Goal: Complete application form

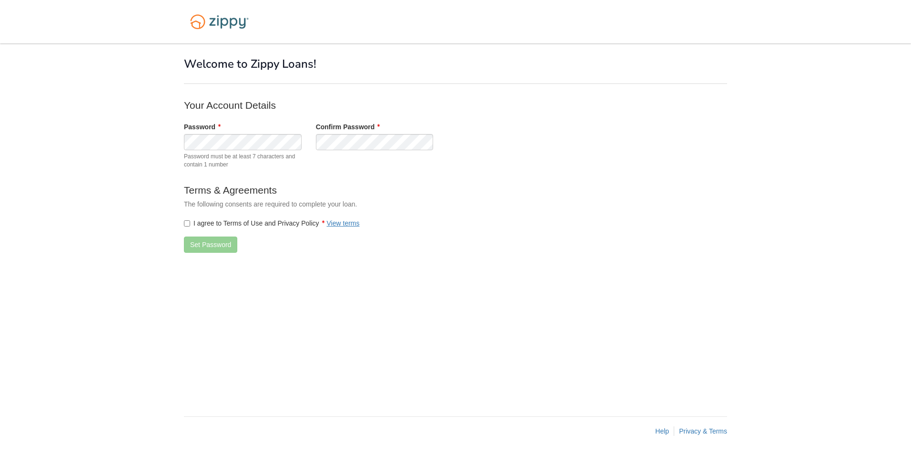
click at [189, 227] on label "I agree to Terms of Use and Privacy Policy View terms" at bounding box center [272, 223] width 176 height 10
click at [194, 242] on button "Set Password" at bounding box center [210, 244] width 53 height 16
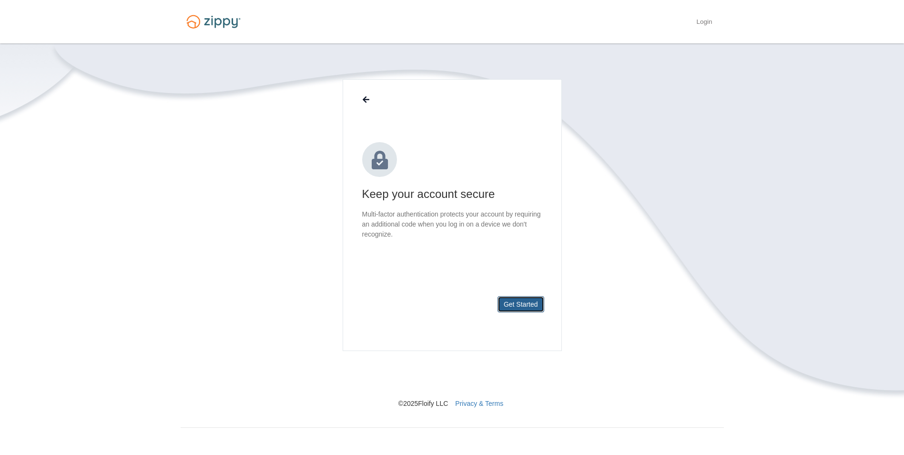
click at [523, 301] on button "Get Started" at bounding box center [520, 304] width 47 height 16
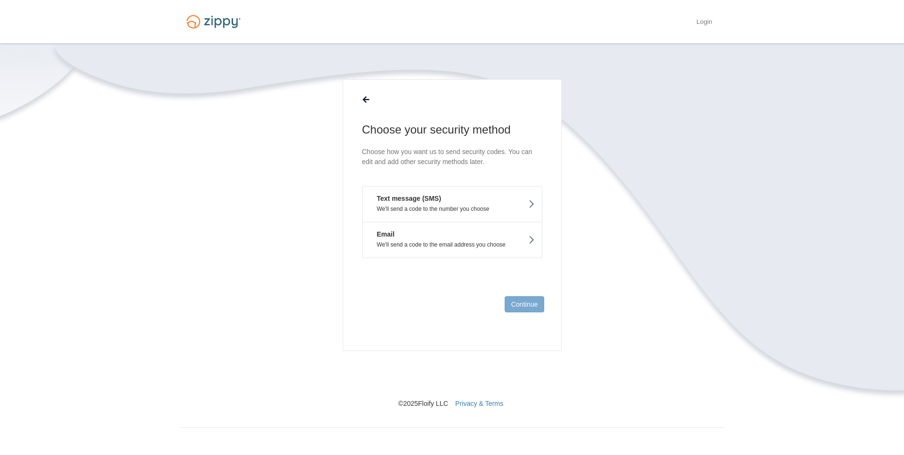
click at [458, 210] on p "We'll send a code to the number you choose" at bounding box center [452, 208] width 165 height 7
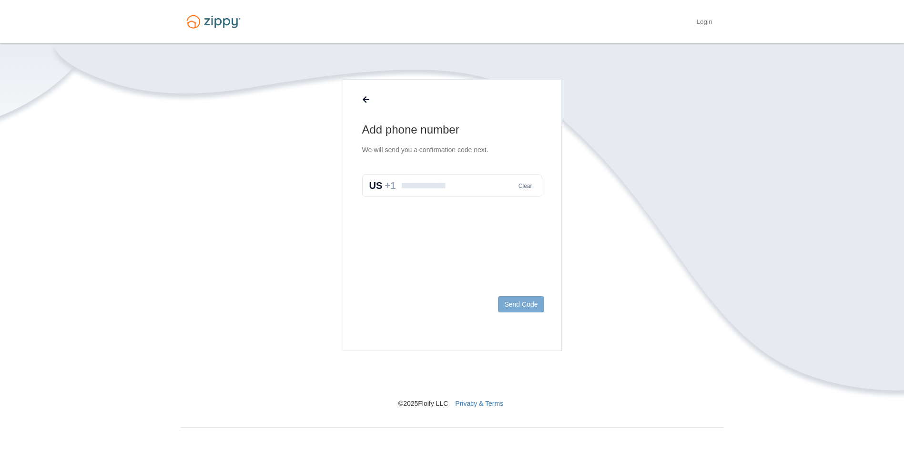
click at [443, 190] on input "text" at bounding box center [452, 185] width 180 height 23
type input "**********"
click at [501, 301] on button "Send Code" at bounding box center [521, 304] width 46 height 16
click at [405, 189] on input "text" at bounding box center [452, 195] width 180 height 23
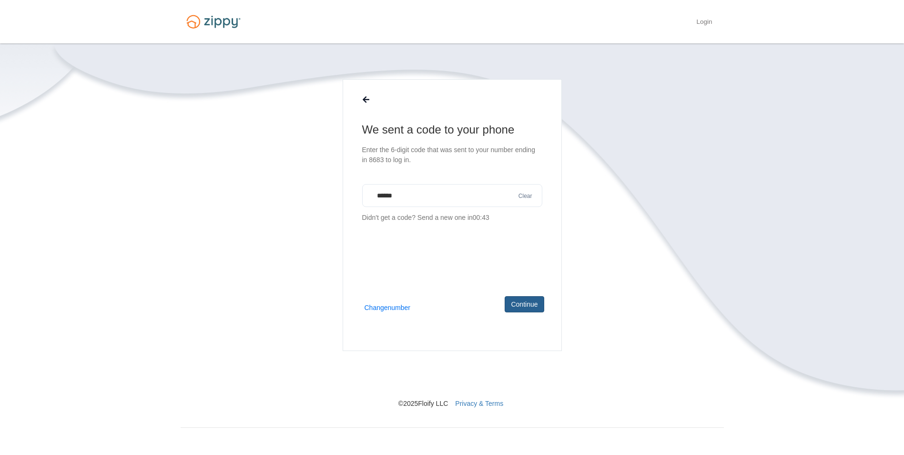
type input "******"
click at [517, 304] on button "Continue" at bounding box center [524, 304] width 39 height 16
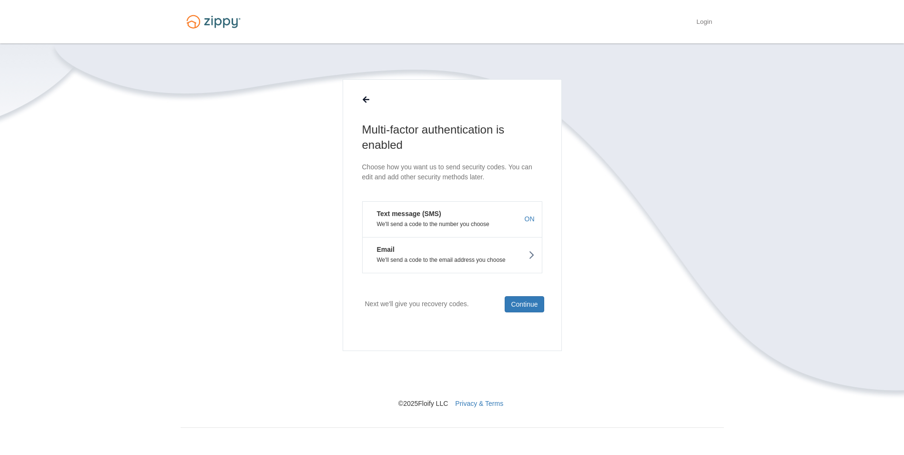
click at [462, 254] on button "Email We'll send a code to the email address you choose" at bounding box center [452, 255] width 180 height 36
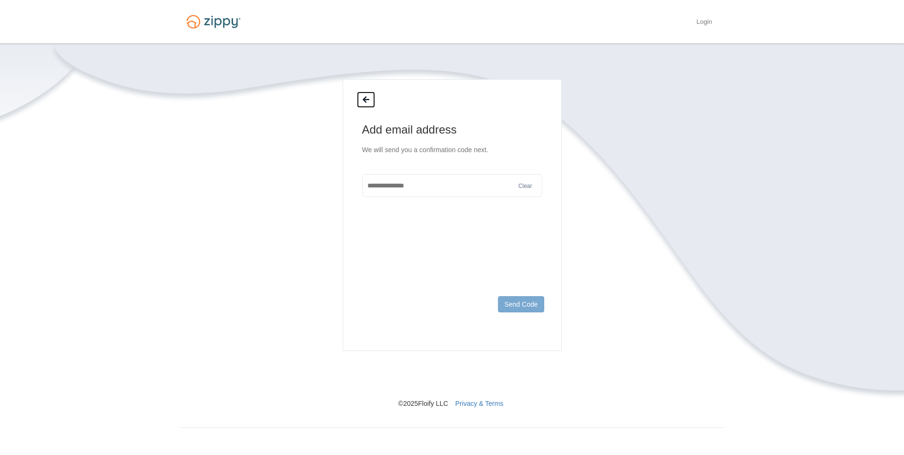
click at [369, 99] on icon at bounding box center [366, 100] width 7 height 8
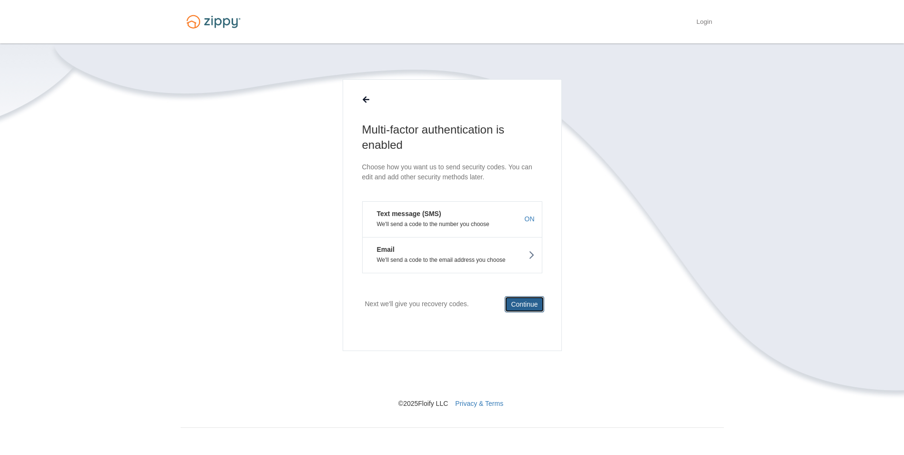
click at [525, 305] on button "Continue" at bounding box center [524, 304] width 39 height 16
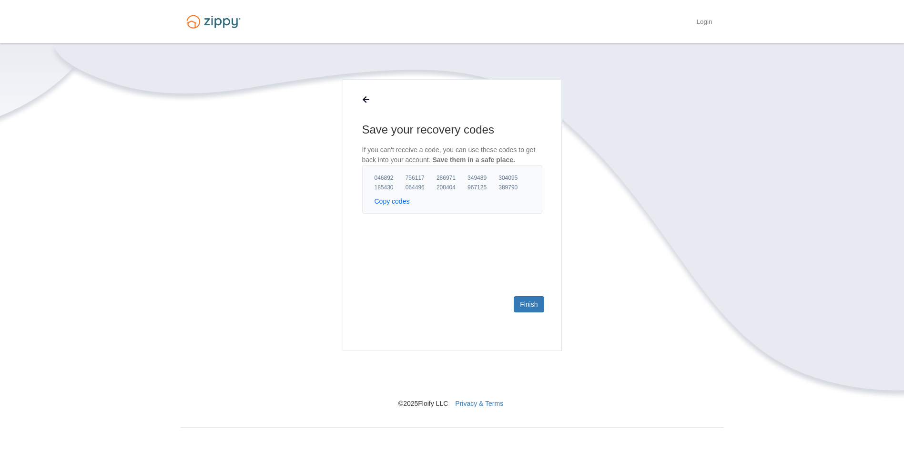
click at [384, 203] on button "Copy codes" at bounding box center [392, 201] width 35 height 10
click at [535, 306] on link "Finish" at bounding box center [529, 304] width 30 height 16
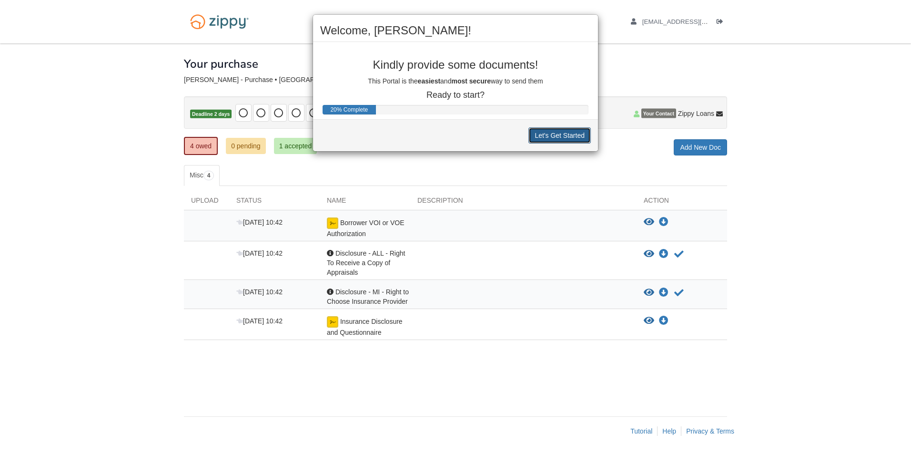
click at [575, 131] on button "Let's Get Started" at bounding box center [559, 135] width 62 height 16
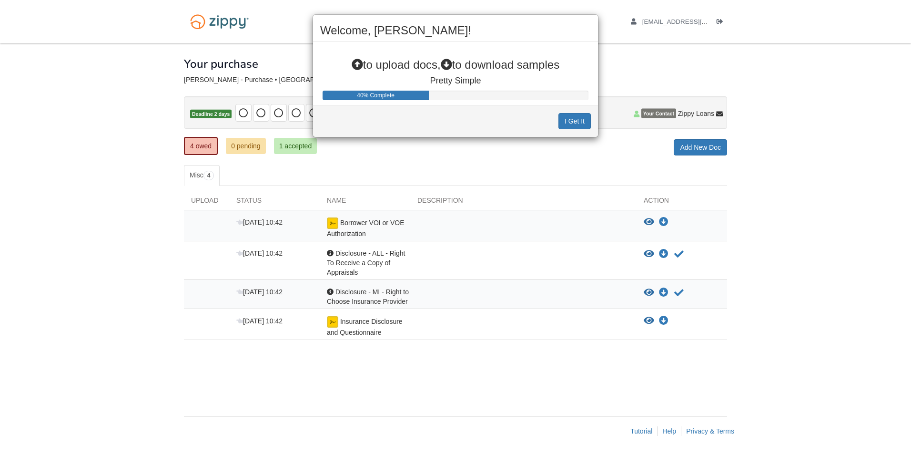
click at [560, 184] on div "Welcome, [PERSON_NAME]! to upload docs, to download samples Pretty Simple 40% C…" at bounding box center [455, 227] width 911 height 455
click at [567, 124] on button "I Get It" at bounding box center [574, 121] width 32 height 16
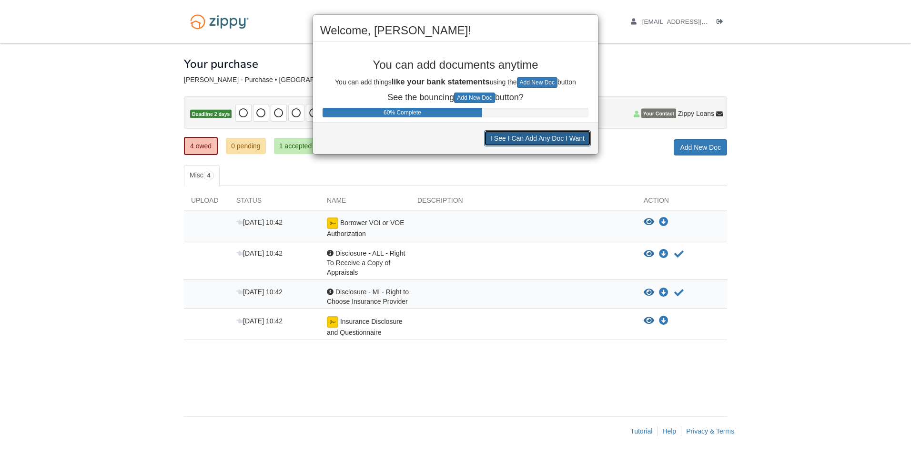
click at [563, 132] on button "I See I Can Add Any Doc I Want" at bounding box center [537, 138] width 107 height 16
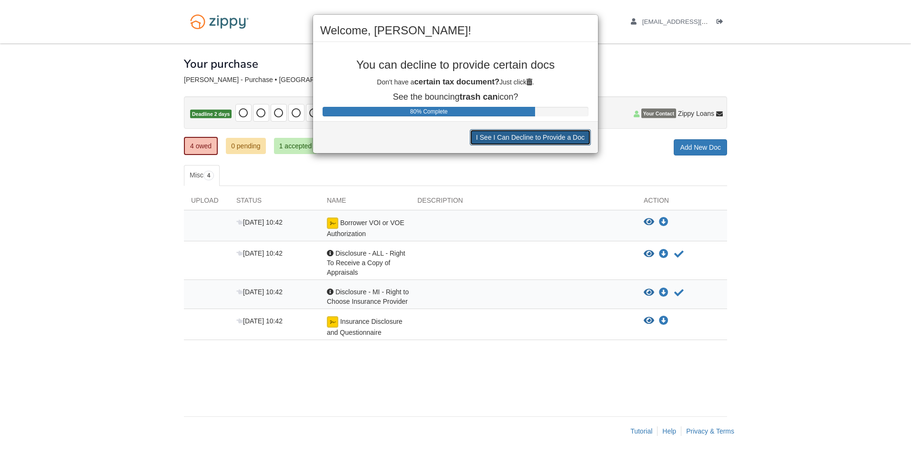
click at [560, 141] on button "I See I Can Decline to Provide a Doc" at bounding box center [530, 137] width 121 height 16
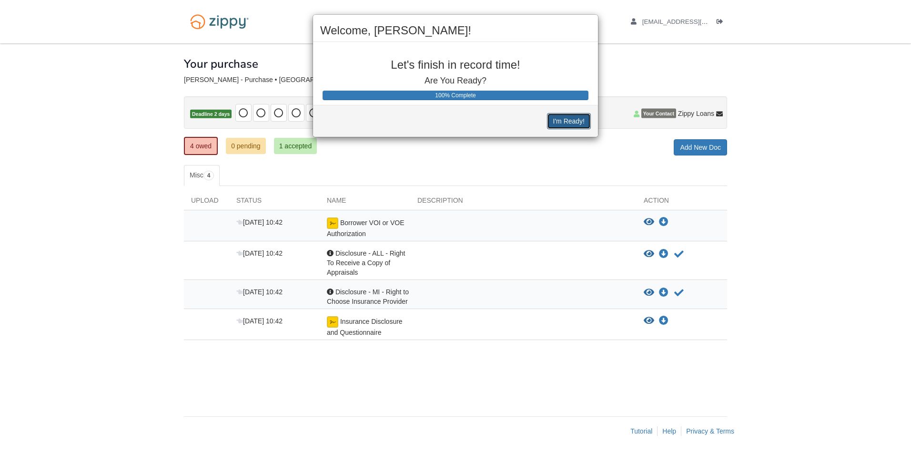
click at [562, 128] on button "I'm Ready!" at bounding box center [569, 121] width 44 height 16
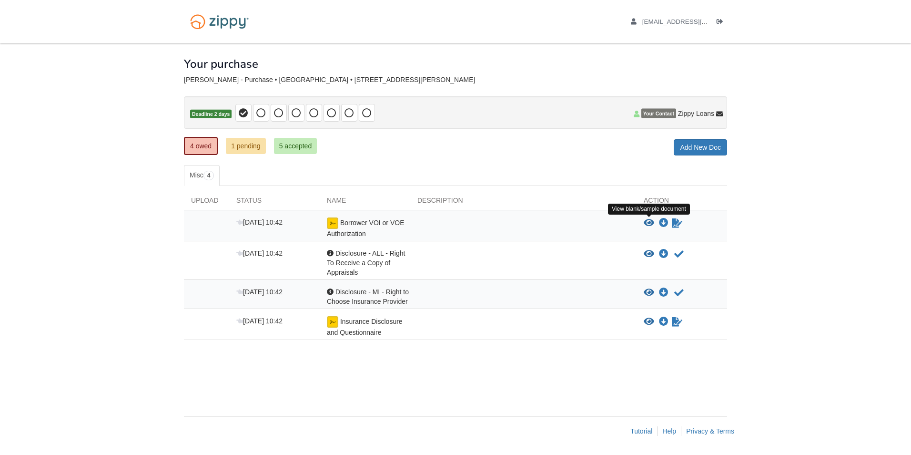
click at [652, 223] on icon "View Borrower VOI or VOE Authorization" at bounding box center [649, 223] width 10 height 10
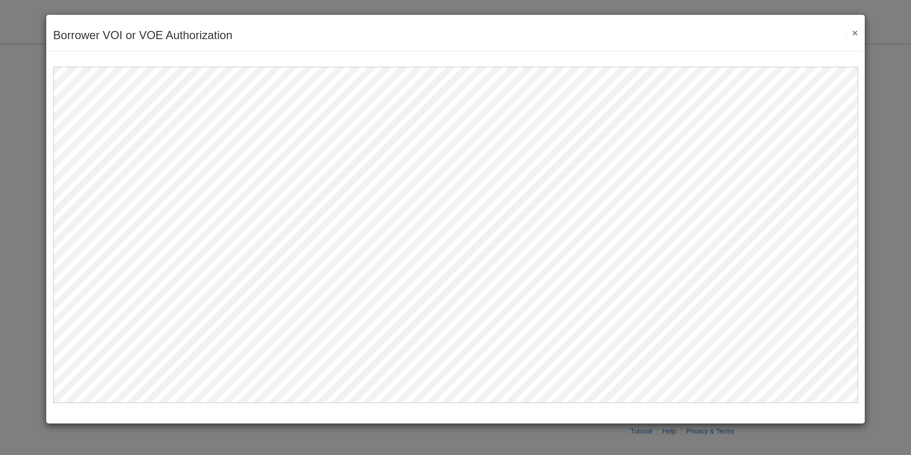
click at [857, 31] on button "×" at bounding box center [852, 33] width 11 height 10
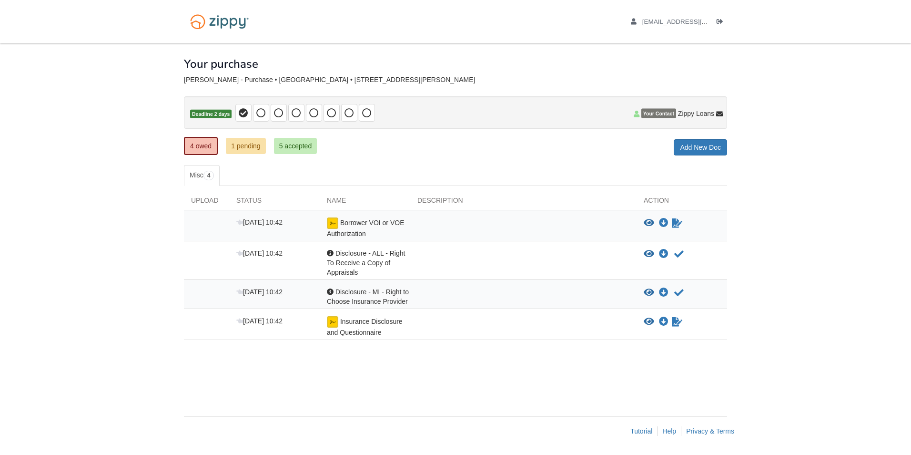
click at [631, 256] on div at bounding box center [523, 262] width 226 height 29
click at [649, 252] on icon "View Disclosure - ALL - Right To Receive a Copy of Appraisals" at bounding box center [649, 254] width 10 height 10
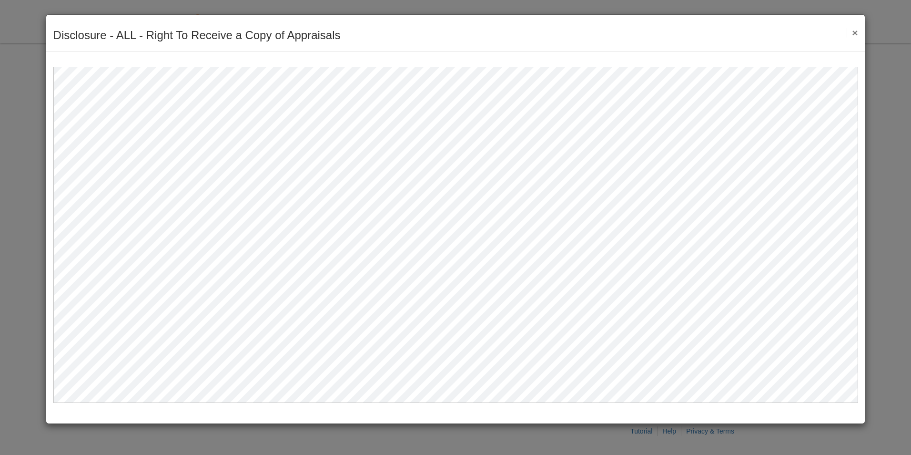
click at [853, 33] on button "×" at bounding box center [852, 33] width 11 height 10
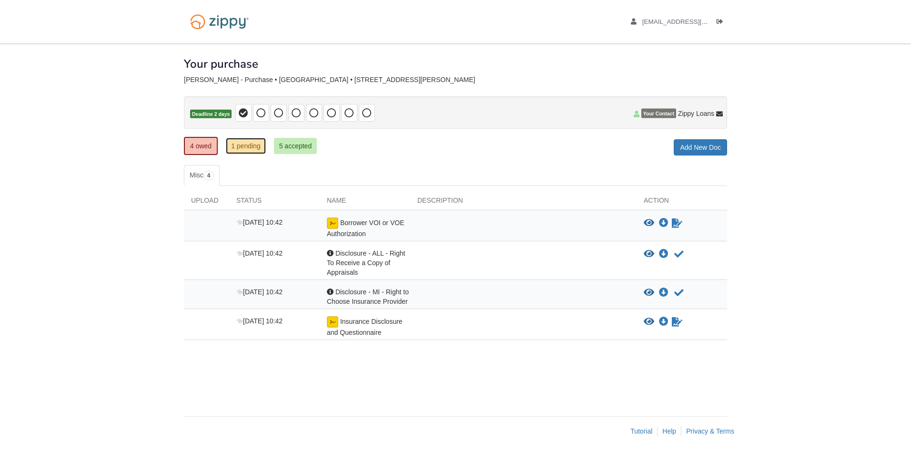
click at [236, 146] on link "1 pending" at bounding box center [246, 146] width 40 height 16
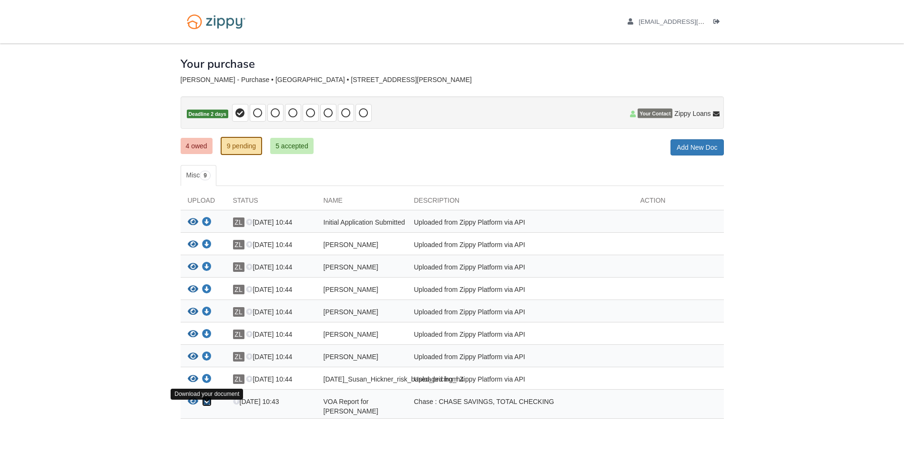
click at [209, 406] on icon "Download VOA Report for Susan Hickner" at bounding box center [207, 401] width 10 height 10
click at [209, 150] on link "4 owed" at bounding box center [197, 146] width 32 height 16
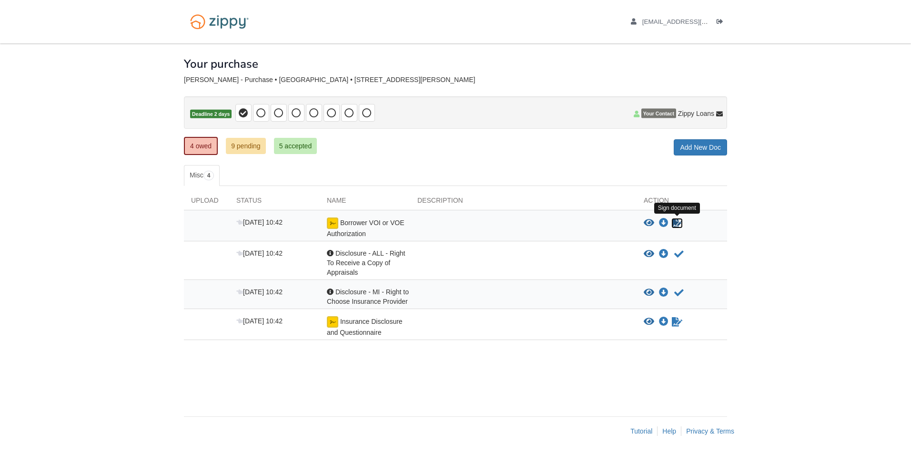
click at [676, 223] on icon "Sign Form" at bounding box center [677, 223] width 10 height 10
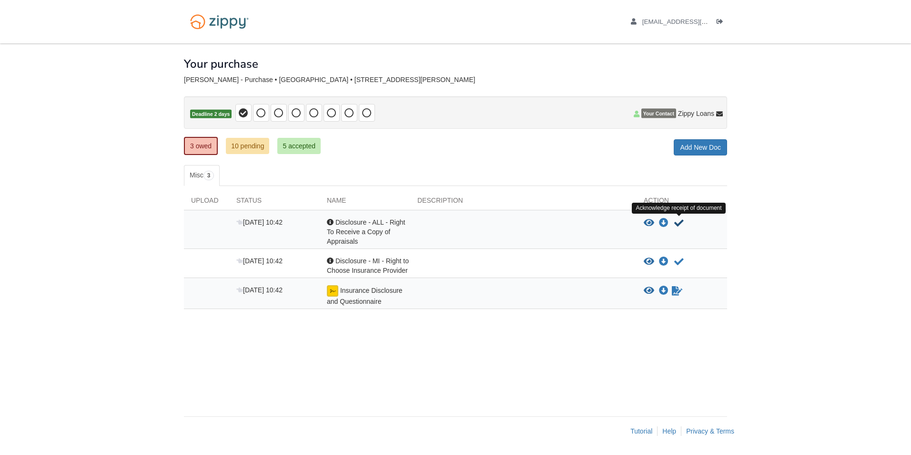
click at [675, 224] on icon "Acknowledge receipt of document" at bounding box center [679, 223] width 10 height 10
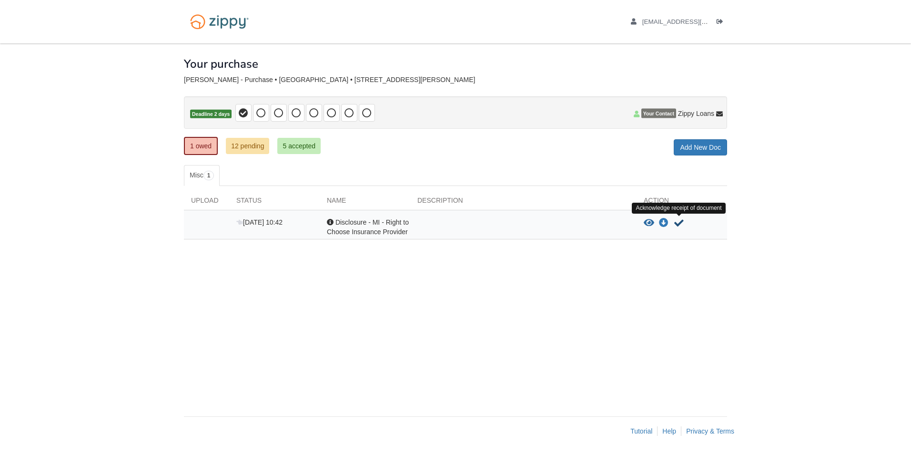
click at [676, 226] on icon "Acknowledge receipt of document" at bounding box center [679, 223] width 10 height 10
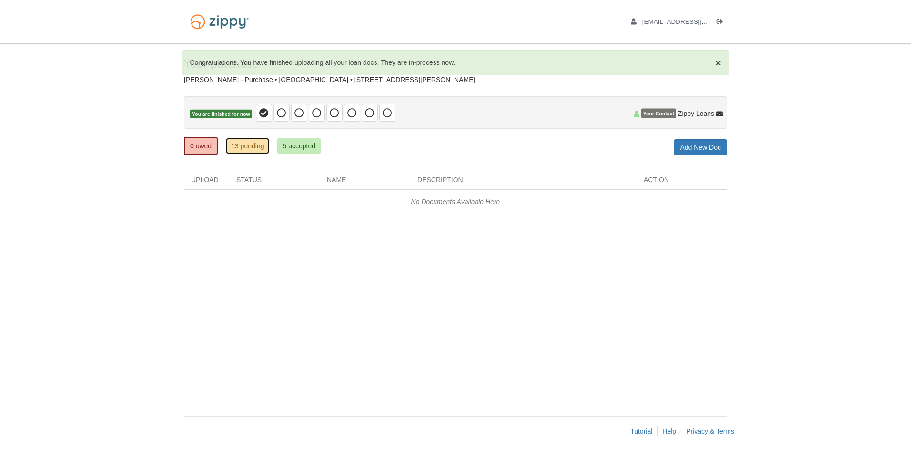
click at [243, 149] on link "13 pending" at bounding box center [247, 146] width 43 height 16
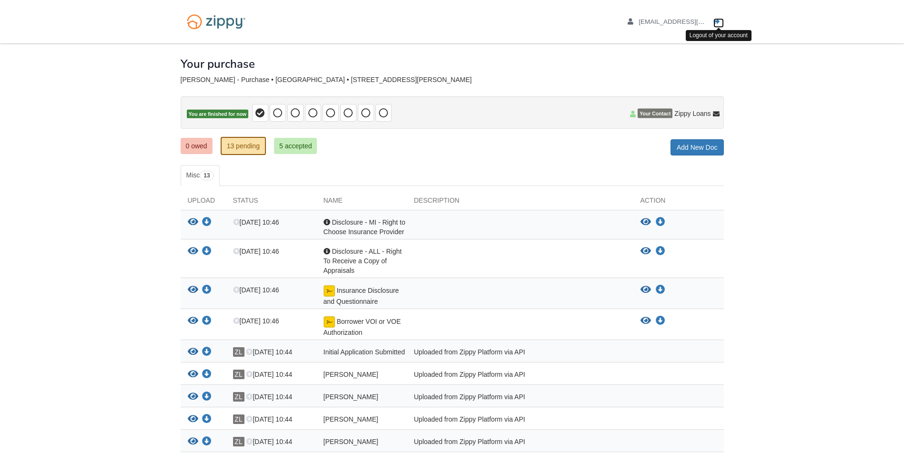
click at [714, 25] on link "Logout" at bounding box center [718, 23] width 10 height 10
